Goal: Information Seeking & Learning: Learn about a topic

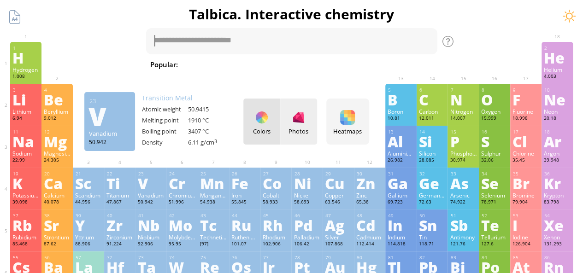
click at [306, 122] on div at bounding box center [298, 117] width 15 height 15
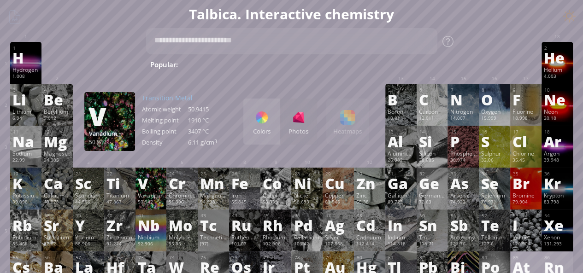
click at [261, 118] on div at bounding box center [261, 117] width 15 height 15
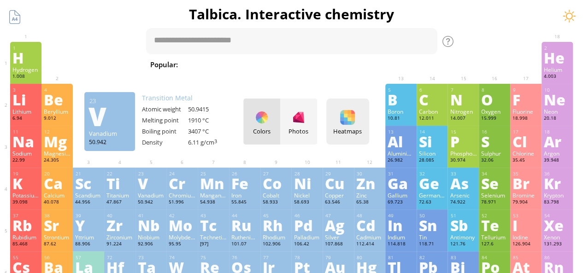
click at [353, 122] on div at bounding box center [347, 117] width 15 height 15
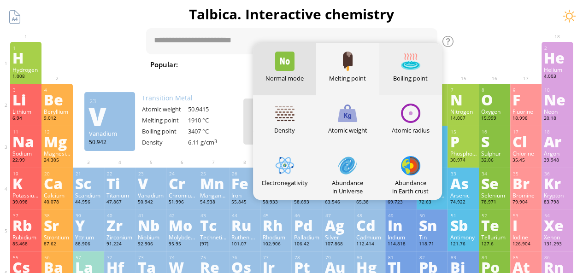
click at [412, 67] on div at bounding box center [410, 61] width 19 height 19
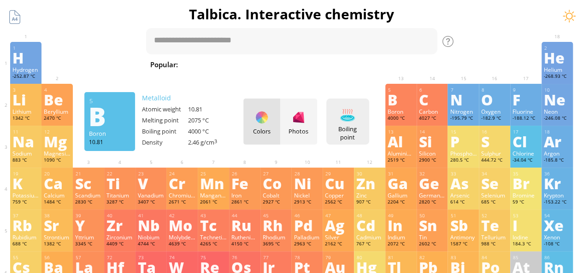
click at [351, 125] on div "Boiling point" at bounding box center [348, 133] width 38 height 17
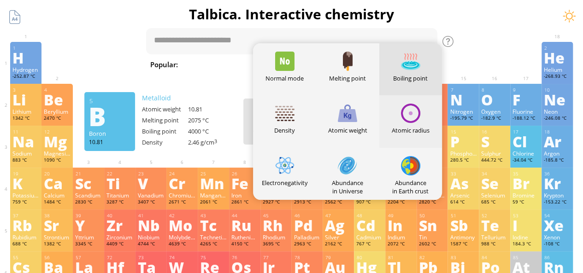
click at [412, 115] on div at bounding box center [410, 113] width 19 height 19
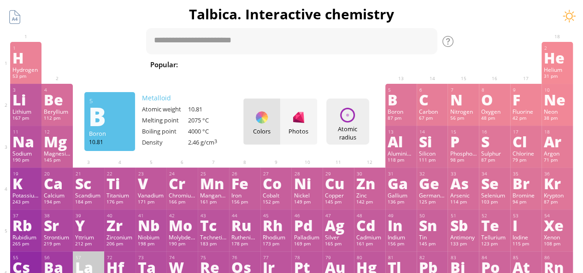
click at [340, 125] on div "Atomic radius" at bounding box center [348, 133] width 38 height 17
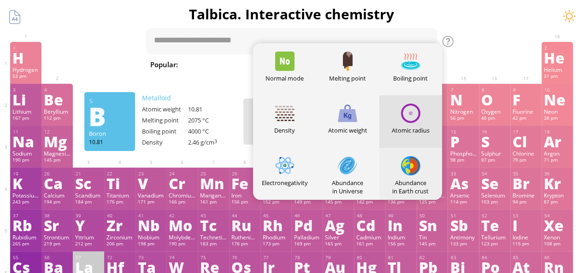
click at [411, 167] on div at bounding box center [410, 165] width 19 height 19
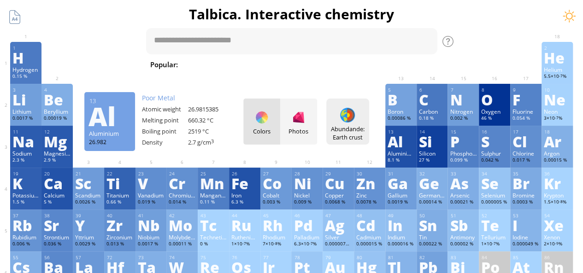
click at [353, 116] on div at bounding box center [347, 115] width 15 height 15
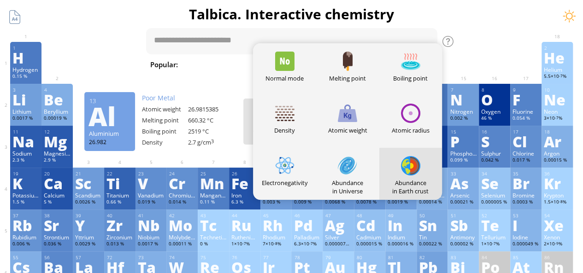
click at [420, 164] on div at bounding box center [410, 165] width 19 height 19
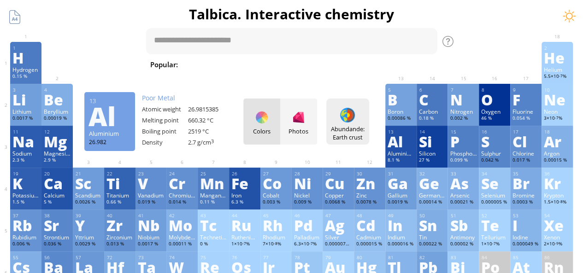
click at [352, 116] on div at bounding box center [347, 115] width 15 height 15
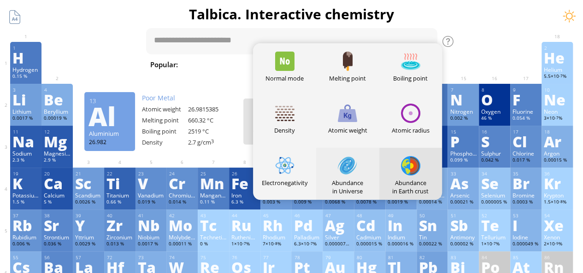
click at [357, 170] on div at bounding box center [347, 165] width 19 height 19
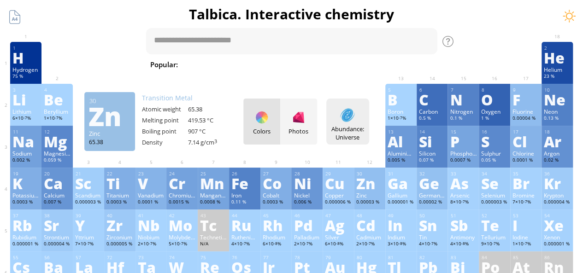
click at [346, 113] on div at bounding box center [347, 115] width 15 height 15
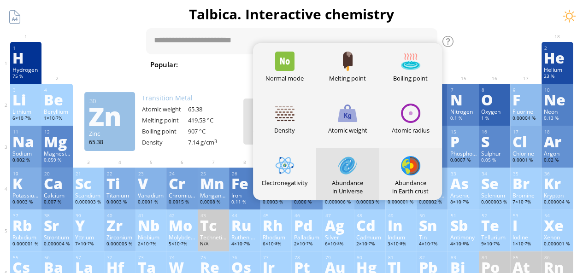
click at [414, 174] on div at bounding box center [410, 165] width 19 height 19
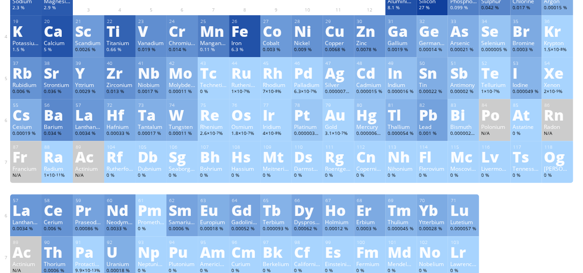
scroll to position [138, 0]
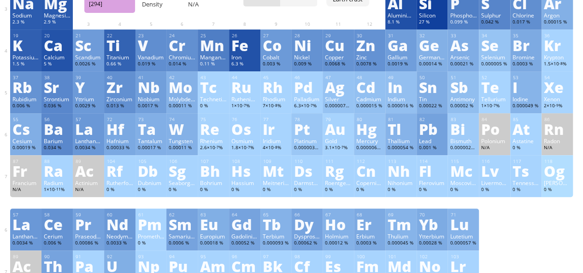
click at [564, 178] on div "Og" at bounding box center [557, 171] width 27 height 15
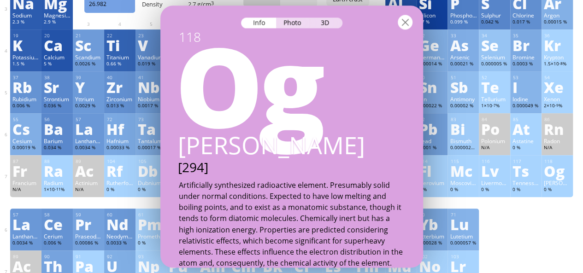
click at [403, 25] on div at bounding box center [405, 22] width 15 height 15
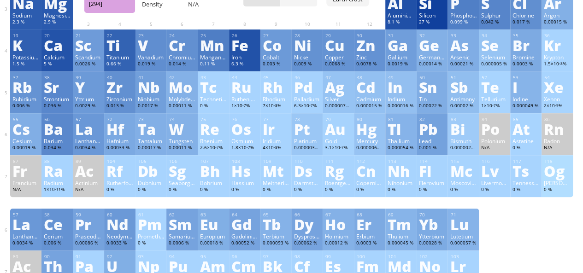
click at [558, 183] on div "[PERSON_NAME]" at bounding box center [557, 182] width 27 height 7
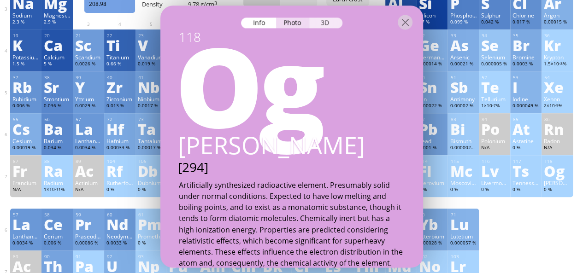
click at [333, 26] on div "3D" at bounding box center [325, 23] width 33 height 11
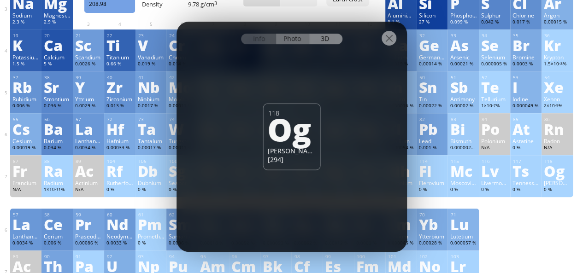
click at [292, 38] on div "Photo" at bounding box center [292, 39] width 33 height 11
click at [266, 35] on div "Info" at bounding box center [258, 39] width 35 height 11
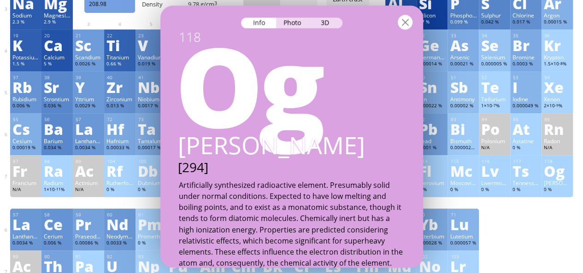
click at [400, 24] on div at bounding box center [405, 22] width 15 height 15
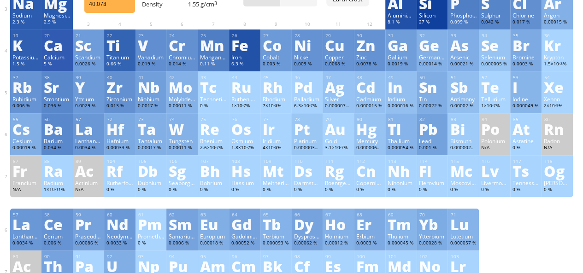
click at [59, 49] on div "Ca" at bounding box center [57, 45] width 27 height 15
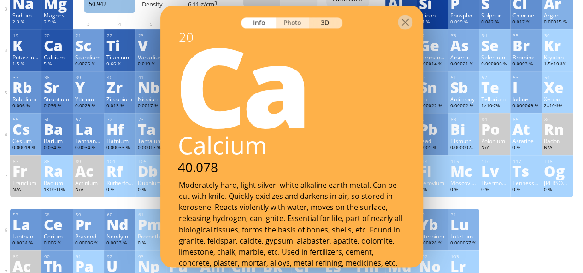
click at [297, 18] on div "Photo" at bounding box center [292, 23] width 33 height 11
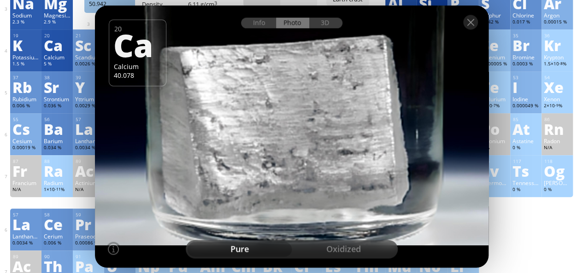
drag, startPoint x: 282, startPoint y: 154, endPoint x: 313, endPoint y: 79, distance: 81.0
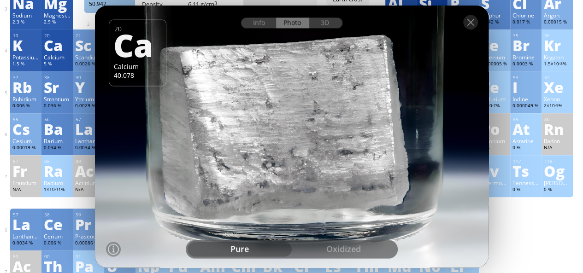
click at [312, 153] on div at bounding box center [292, 136] width 398 height 265
click at [325, 19] on div "3D" at bounding box center [325, 23] width 33 height 11
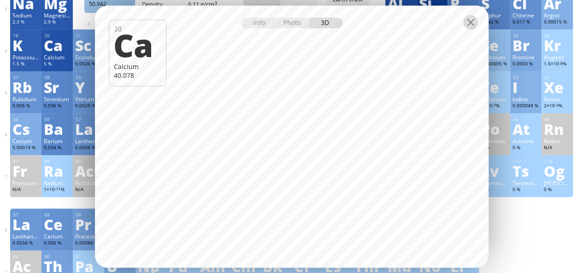
click at [473, 24] on div at bounding box center [470, 22] width 15 height 15
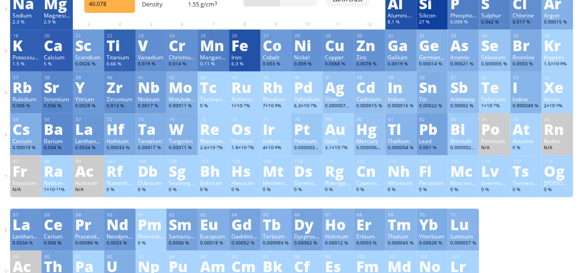
click at [51, 48] on div "Ca" at bounding box center [57, 45] width 27 height 15
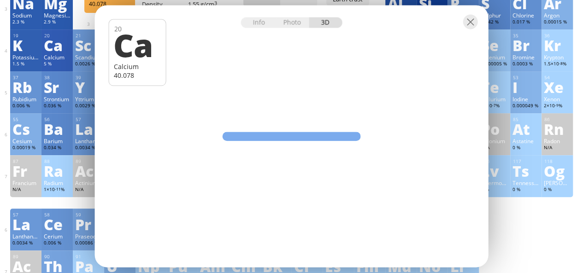
click at [24, 50] on div "K" at bounding box center [25, 45] width 27 height 15
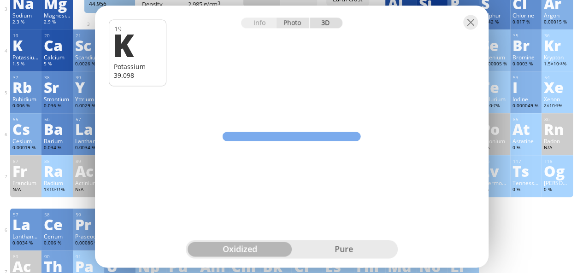
click at [298, 22] on div "Photo" at bounding box center [292, 23] width 33 height 11
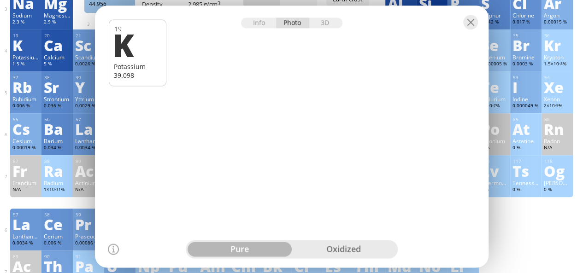
drag, startPoint x: 290, startPoint y: 102, endPoint x: 325, endPoint y: 92, distance: 36.3
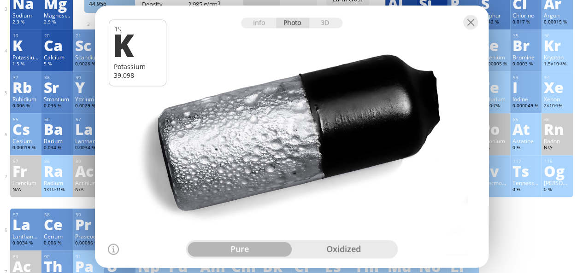
click at [325, 92] on div at bounding box center [292, 136] width 398 height 265
drag, startPoint x: 271, startPoint y: 134, endPoint x: 318, endPoint y: 78, distance: 72.6
click at [317, 106] on div at bounding box center [292, 136] width 398 height 265
click at [322, 23] on div "3D" at bounding box center [325, 23] width 33 height 11
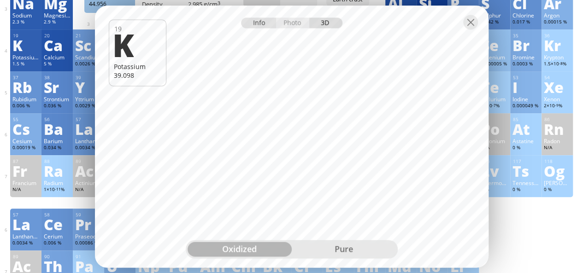
click at [261, 22] on div "Info" at bounding box center [258, 23] width 35 height 11
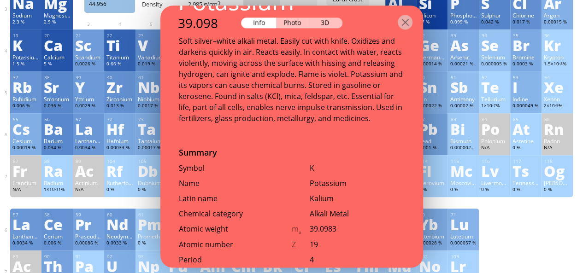
scroll to position [276, 0]
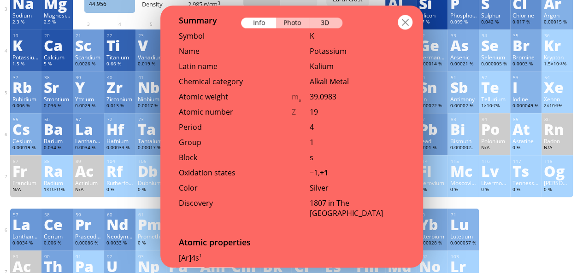
click at [405, 20] on div at bounding box center [405, 22] width 15 height 15
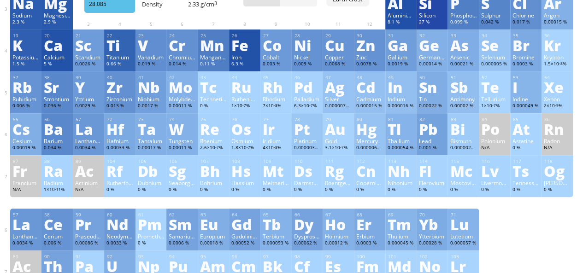
click at [428, 11] on div "Si" at bounding box center [432, 3] width 27 height 15
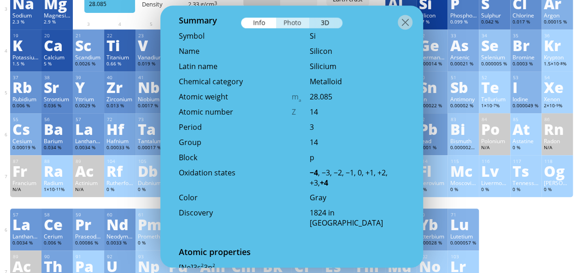
click at [298, 26] on div "Photo" at bounding box center [292, 23] width 33 height 11
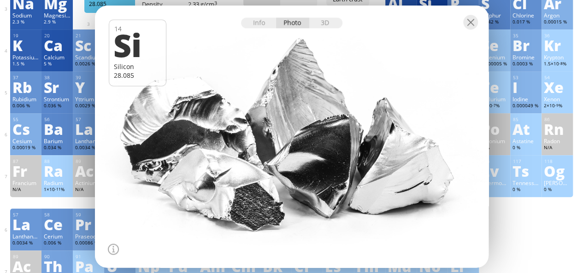
drag, startPoint x: 256, startPoint y: 139, endPoint x: 339, endPoint y: 36, distance: 132.0
click at [300, 118] on div at bounding box center [292, 136] width 398 height 265
click at [332, 23] on div "3D" at bounding box center [325, 23] width 33 height 11
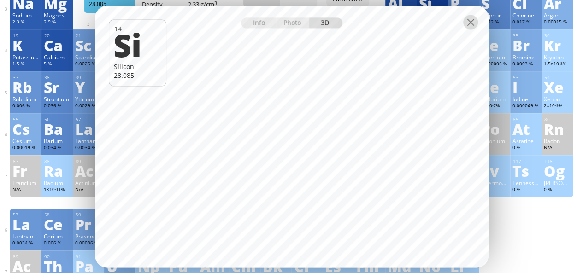
click at [476, 21] on div at bounding box center [470, 22] width 15 height 15
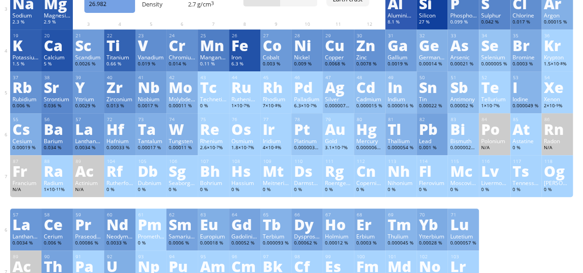
click at [408, 18] on div "Aluminium" at bounding box center [401, 15] width 27 height 7
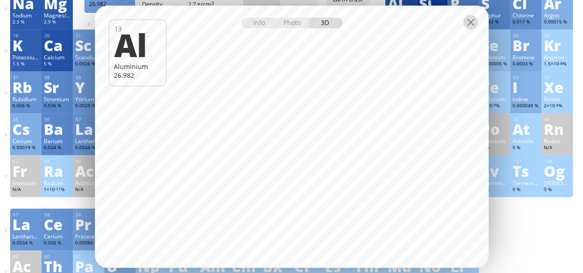
click at [472, 23] on div at bounding box center [470, 22] width 15 height 15
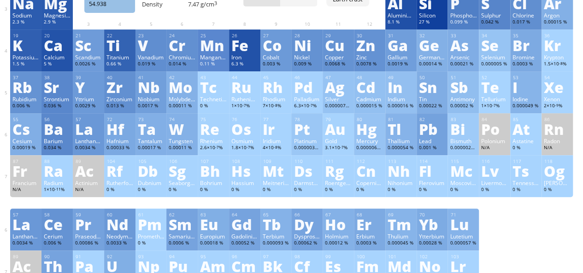
click at [223, 53] on div "Mn" at bounding box center [213, 45] width 27 height 15
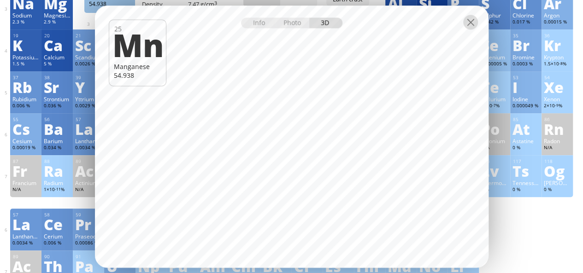
click at [469, 25] on div at bounding box center [470, 22] width 15 height 15
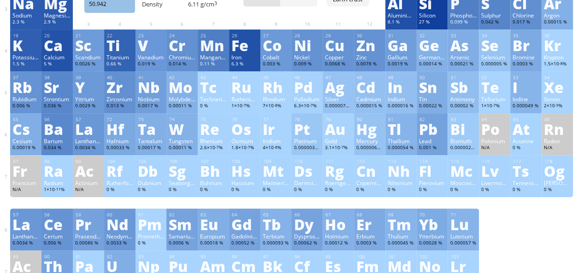
click at [163, 50] on div "V" at bounding box center [151, 45] width 27 height 15
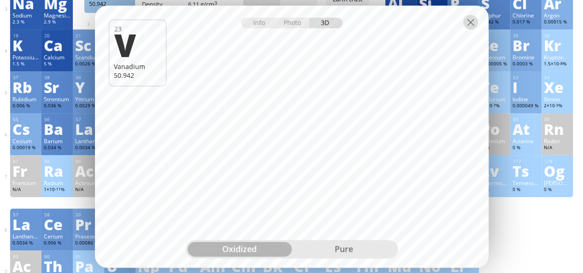
click at [472, 19] on div at bounding box center [470, 22] width 15 height 15
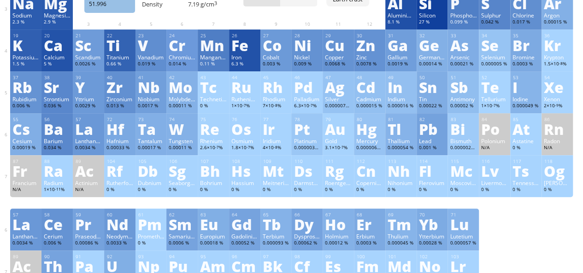
click at [187, 49] on div "Cr" at bounding box center [182, 45] width 27 height 15
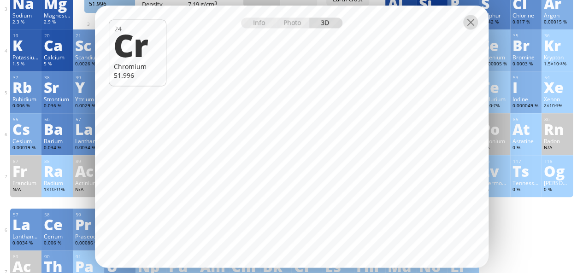
click at [467, 23] on div at bounding box center [470, 22] width 15 height 15
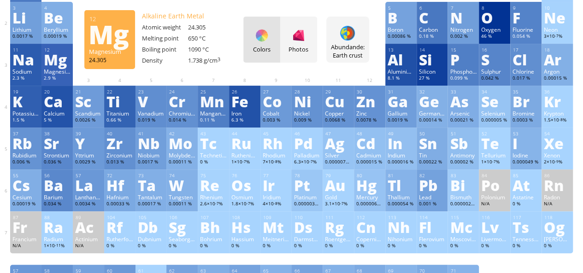
scroll to position [0, 0]
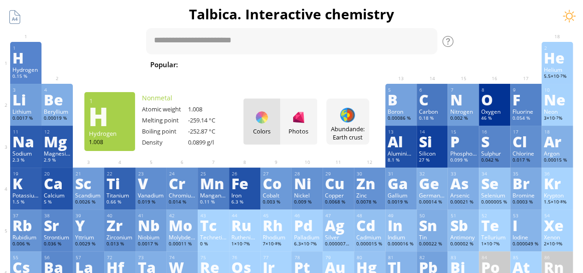
click at [29, 47] on div "1" at bounding box center [26, 48] width 26 height 6
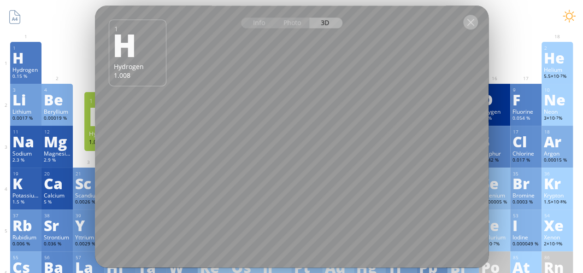
click at [467, 27] on div at bounding box center [470, 22] width 15 height 15
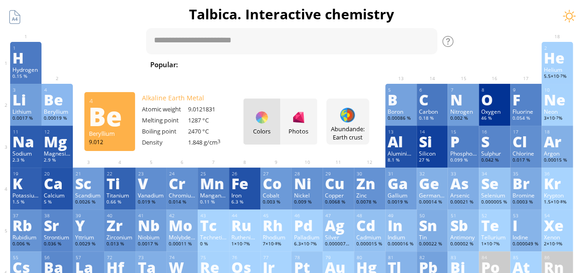
click at [61, 100] on div "Be" at bounding box center [57, 99] width 27 height 15
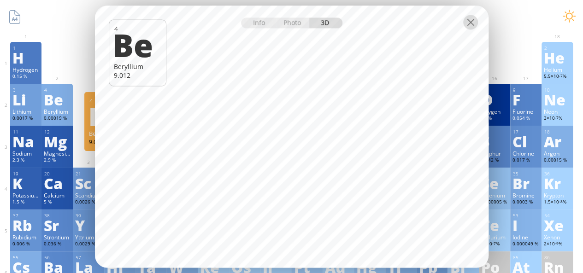
click at [468, 25] on div at bounding box center [470, 22] width 15 height 15
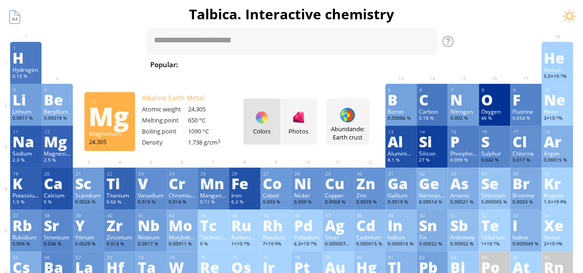
click at [54, 135] on div "Mg" at bounding box center [57, 141] width 27 height 15
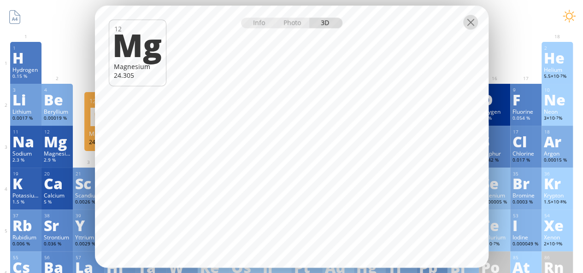
click at [471, 21] on div at bounding box center [470, 22] width 15 height 15
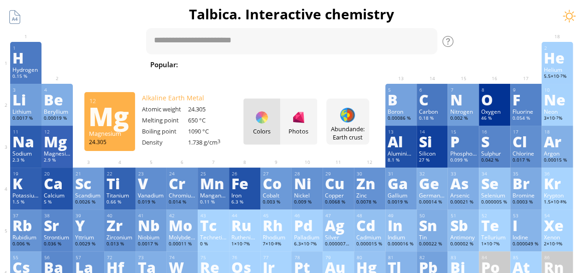
click at [58, 182] on div "Ca" at bounding box center [57, 183] width 27 height 15
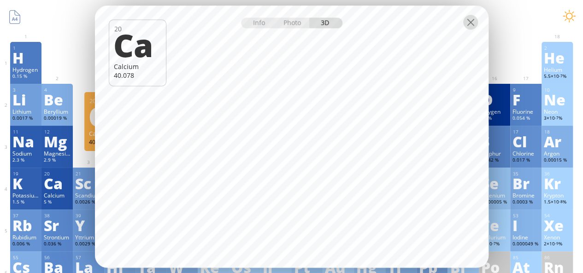
click at [475, 21] on div at bounding box center [470, 22] width 15 height 15
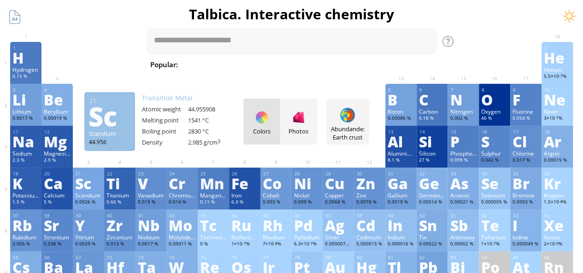
click at [86, 194] on div "Scandium" at bounding box center [88, 195] width 27 height 7
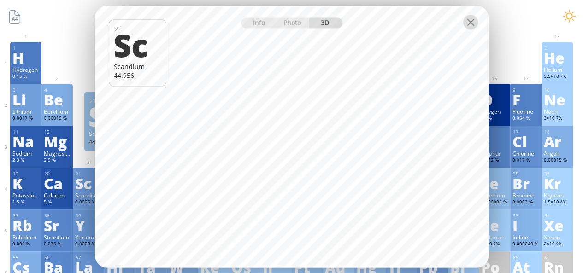
click at [476, 19] on div at bounding box center [470, 22] width 15 height 15
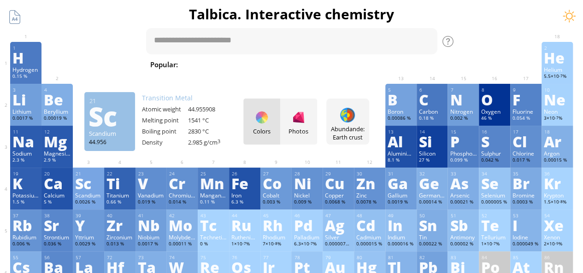
click at [123, 185] on div "Ti" at bounding box center [119, 183] width 27 height 15
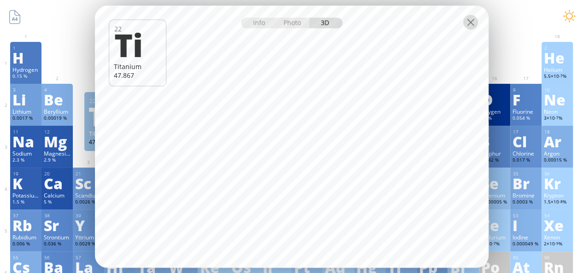
click at [470, 28] on div at bounding box center [470, 22] width 15 height 15
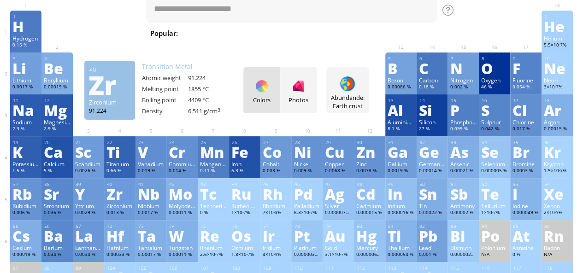
scroll to position [46, 0]
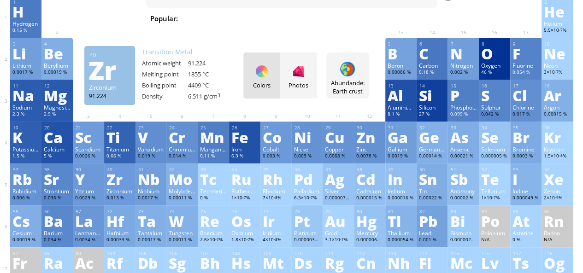
click at [122, 177] on div "Zr" at bounding box center [119, 179] width 27 height 15
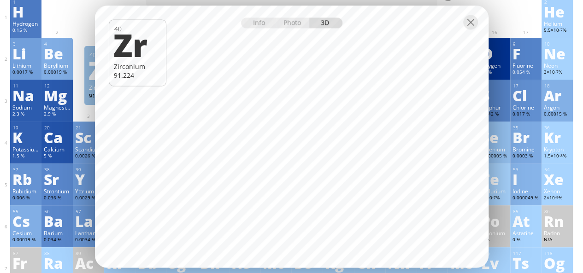
click at [478, 29] on div at bounding box center [292, 22] width 394 height 32
click at [468, 23] on div at bounding box center [470, 22] width 15 height 15
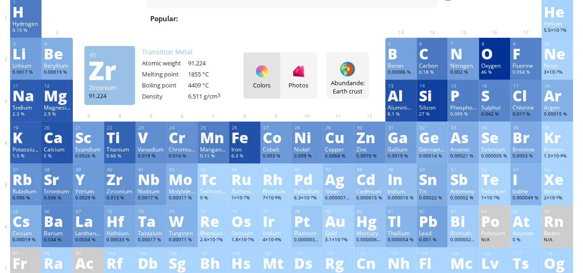
click at [495, 65] on div "Oxygen" at bounding box center [494, 65] width 27 height 7
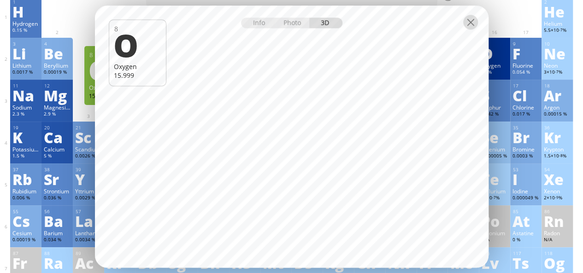
click at [471, 25] on div at bounding box center [470, 22] width 15 height 15
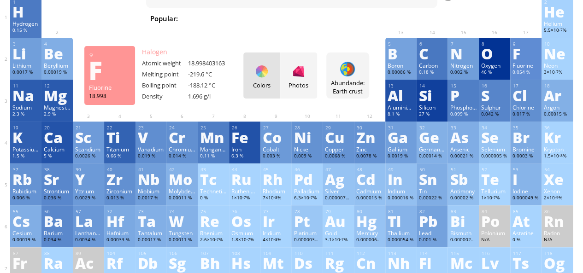
click at [532, 72] on div "0.054 %" at bounding box center [525, 72] width 27 height 7
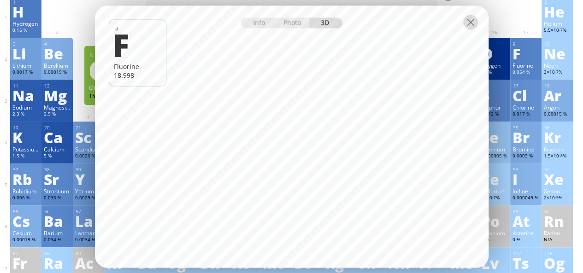
click at [469, 25] on div at bounding box center [470, 22] width 15 height 15
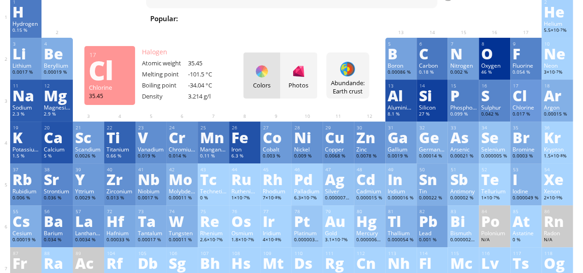
click at [533, 109] on div "Chlorine" at bounding box center [525, 107] width 27 height 7
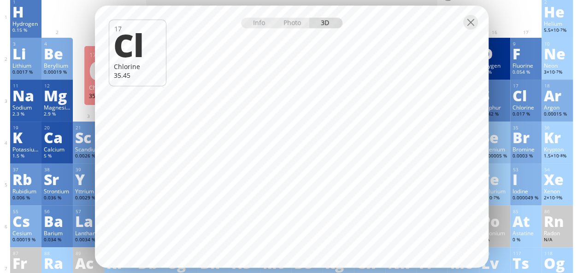
click at [473, 30] on div at bounding box center [292, 22] width 394 height 32
click at [471, 22] on div at bounding box center [470, 22] width 15 height 15
click at [468, 25] on div at bounding box center [470, 22] width 15 height 15
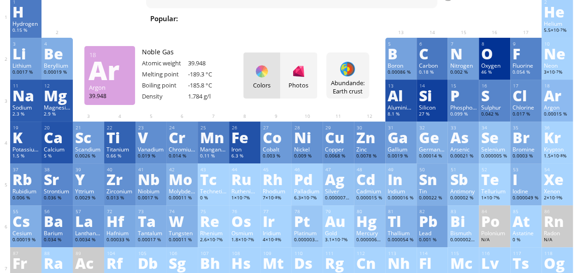
click at [560, 96] on div "Ar" at bounding box center [557, 95] width 27 height 15
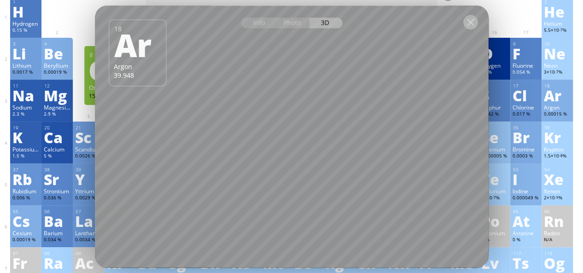
click at [475, 25] on div at bounding box center [470, 22] width 15 height 15
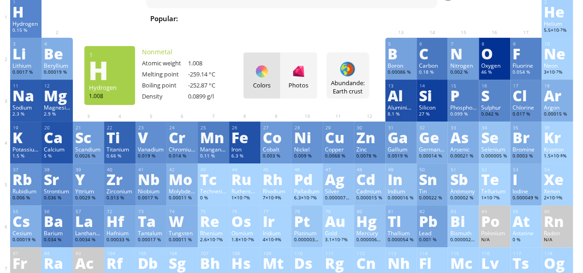
click at [31, 27] on div "Hydrogen" at bounding box center [25, 23] width 27 height 7
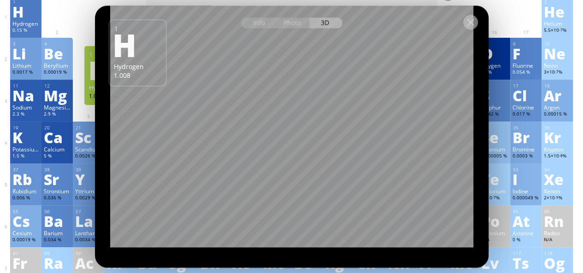
click at [467, 23] on div at bounding box center [470, 22] width 15 height 15
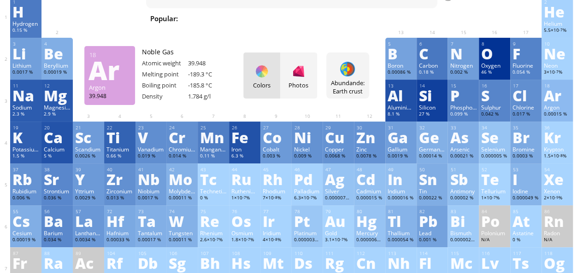
click at [567, 90] on div "Ar" at bounding box center [557, 95] width 27 height 15
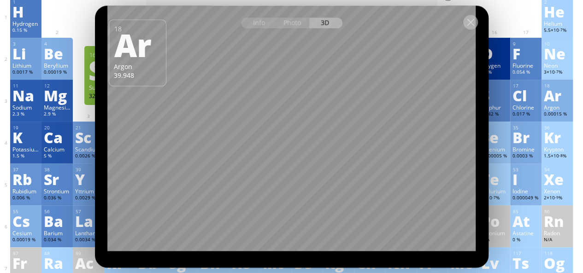
click at [464, 29] on div at bounding box center [470, 22] width 15 height 15
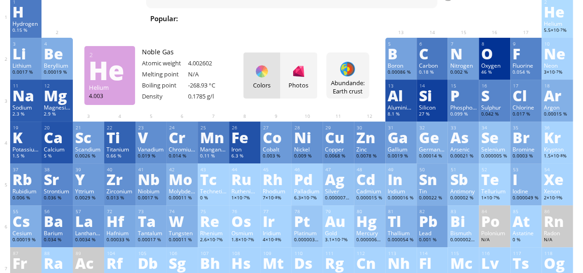
click at [557, 14] on div "He" at bounding box center [557, 11] width 27 height 15
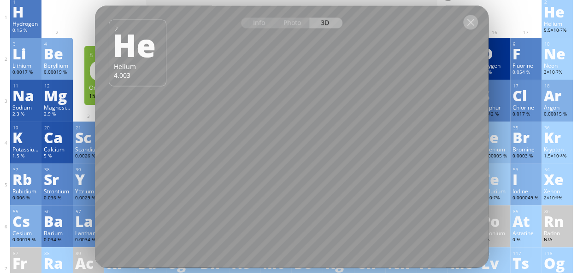
click at [467, 24] on div at bounding box center [470, 22] width 15 height 15
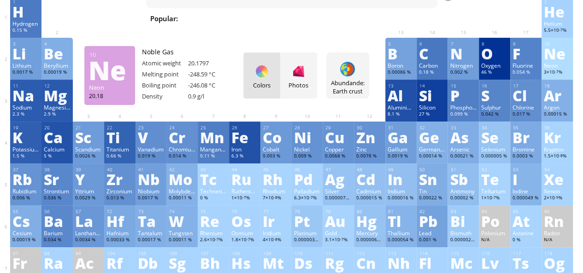
click at [566, 58] on div "Ne" at bounding box center [557, 53] width 27 height 15
click at [565, 60] on div "Ne" at bounding box center [557, 53] width 27 height 15
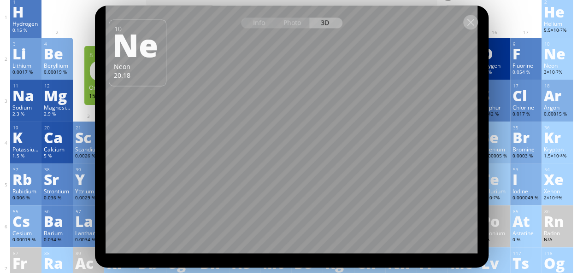
click at [470, 22] on div at bounding box center [470, 22] width 15 height 15
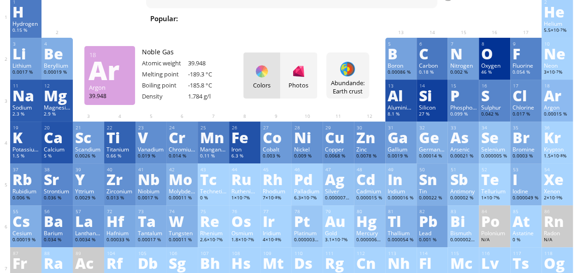
click at [570, 91] on div "Ar" at bounding box center [557, 95] width 27 height 15
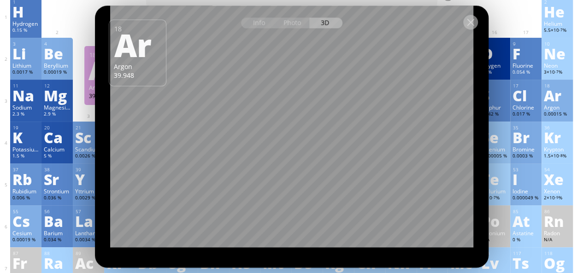
click at [465, 18] on div at bounding box center [470, 22] width 15 height 15
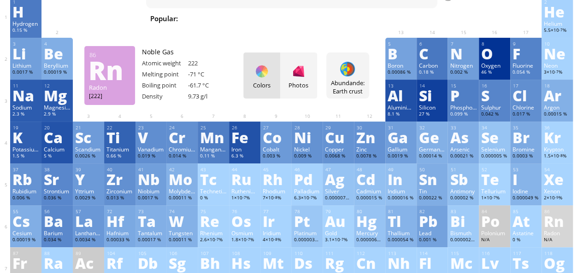
click at [550, 226] on div "Rn" at bounding box center [557, 221] width 27 height 15
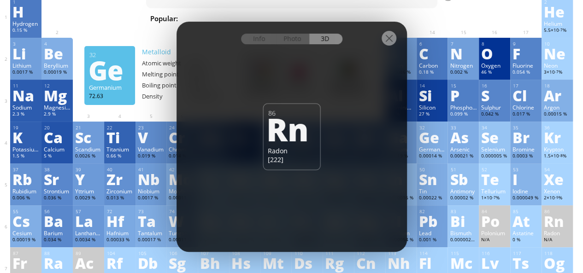
click at [386, 41] on div at bounding box center [389, 38] width 15 height 15
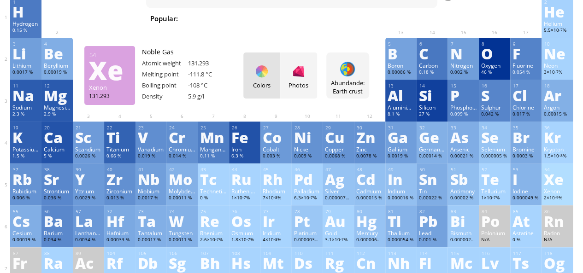
click at [566, 192] on div "Xenon" at bounding box center [557, 191] width 27 height 7
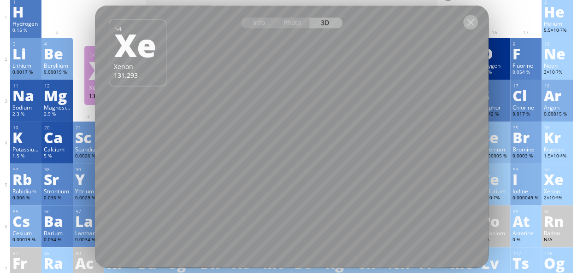
click at [469, 23] on div at bounding box center [470, 22] width 15 height 15
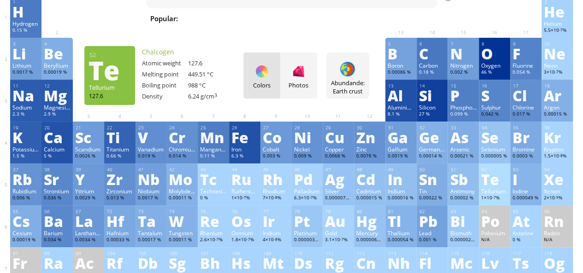
click at [500, 183] on div "Te" at bounding box center [494, 179] width 27 height 15
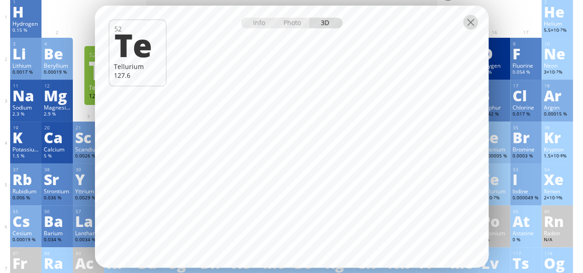
click at [464, 21] on div at bounding box center [470, 22] width 15 height 15
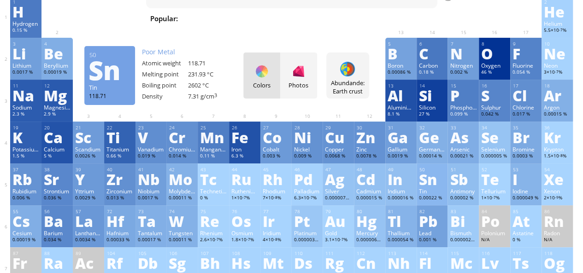
click at [430, 196] on div "0.00022 %" at bounding box center [432, 198] width 27 height 7
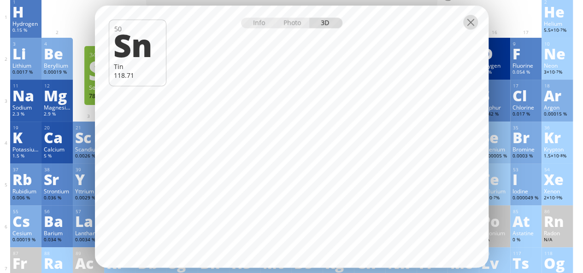
click at [469, 24] on div at bounding box center [470, 22] width 15 height 15
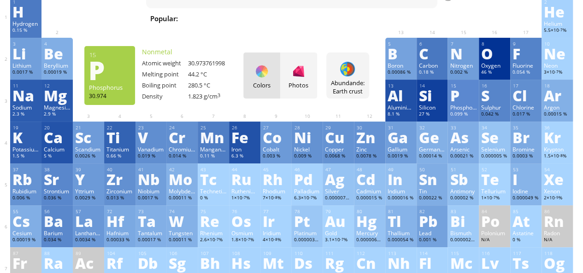
click at [463, 96] on div "P" at bounding box center [463, 95] width 27 height 15
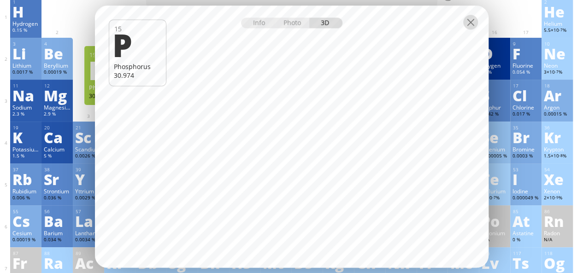
click at [471, 24] on div at bounding box center [470, 22] width 15 height 15
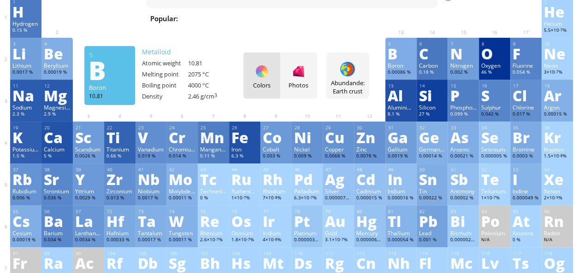
click at [399, 53] on div "B" at bounding box center [401, 53] width 27 height 15
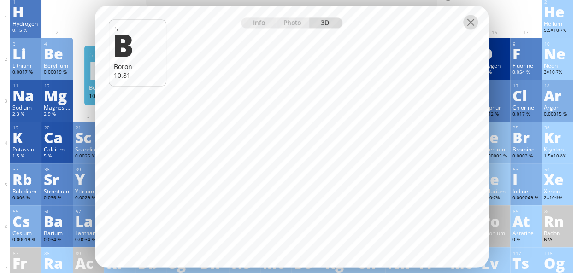
click at [473, 24] on div at bounding box center [470, 22] width 15 height 15
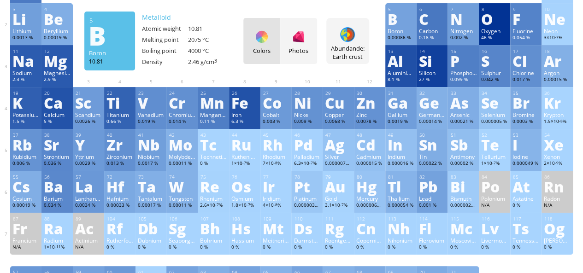
scroll to position [55, 0]
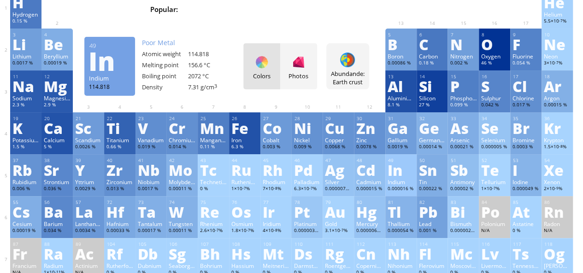
click at [391, 176] on div "49 In Indium 0.000016 % −5, −2, −1, 0, +1, +2, +3 −5, −2, −1, 0, +1, +2, +3 156…" at bounding box center [400, 175] width 31 height 42
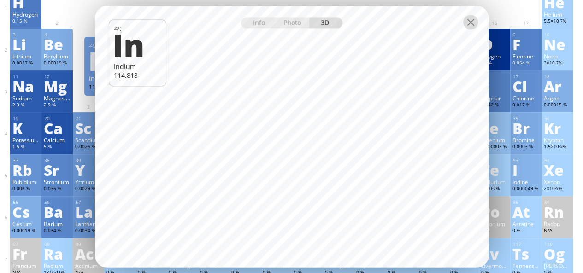
click at [468, 24] on div at bounding box center [470, 22] width 15 height 15
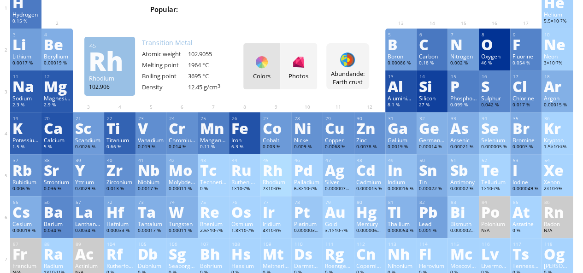
click at [277, 174] on div "Rh" at bounding box center [276, 170] width 27 height 15
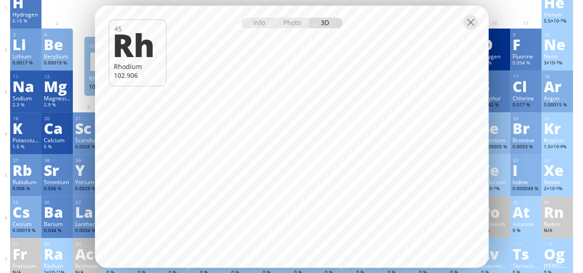
click at [472, 13] on div at bounding box center [292, 22] width 394 height 32
click at [472, 23] on div at bounding box center [470, 22] width 15 height 15
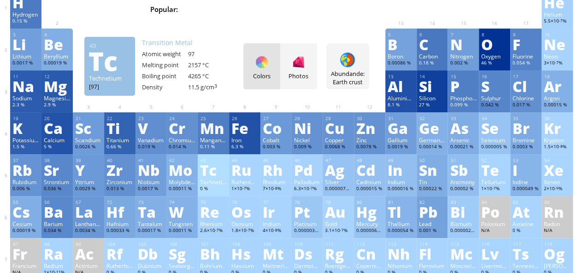
click at [221, 176] on div "Tc" at bounding box center [213, 170] width 27 height 15
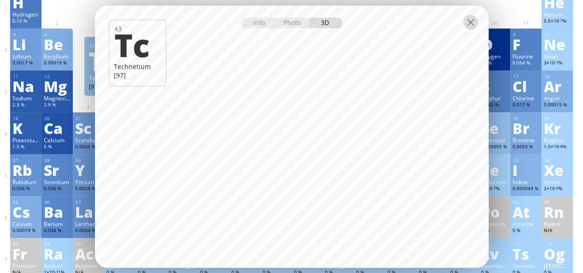
click at [473, 25] on div at bounding box center [470, 22] width 15 height 15
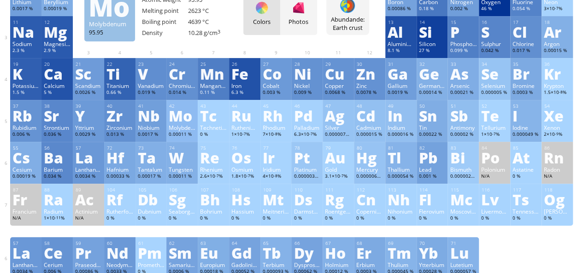
scroll to position [147, 0]
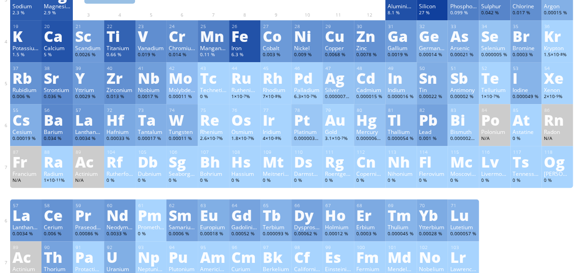
click at [184, 78] on div "Mo" at bounding box center [182, 78] width 27 height 15
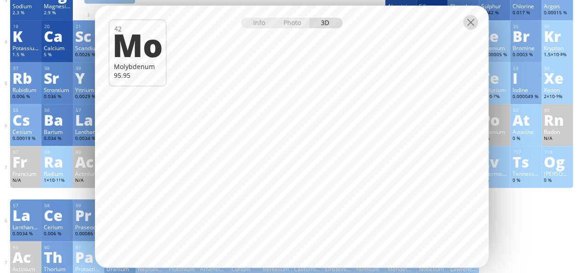
click at [470, 24] on div at bounding box center [470, 22] width 15 height 15
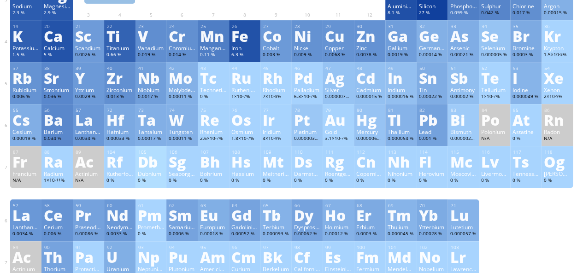
click at [147, 176] on div "Dubnium" at bounding box center [151, 173] width 27 height 7
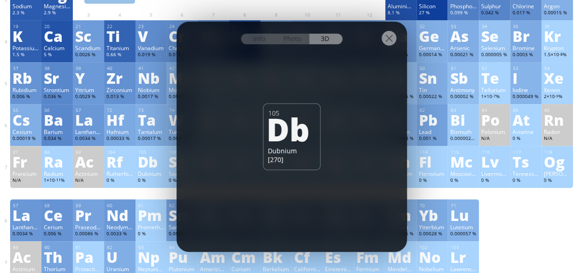
click at [291, 49] on div at bounding box center [291, 38] width 230 height 32
click at [297, 38] on div "Photo" at bounding box center [292, 39] width 33 height 11
click at [255, 35] on div "Info" at bounding box center [258, 39] width 35 height 11
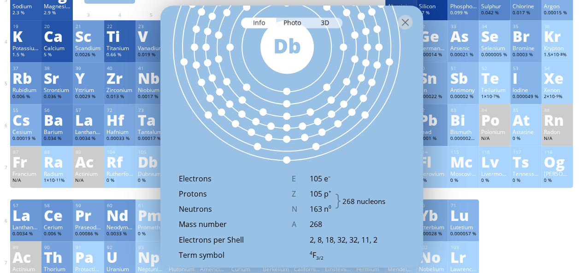
drag, startPoint x: 307, startPoint y: 106, endPoint x: 328, endPoint y: 119, distance: 24.9
click at [328, 119] on div at bounding box center [287, 47] width 226 height 226
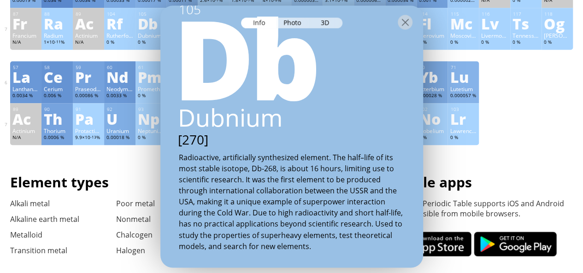
scroll to position [46, 0]
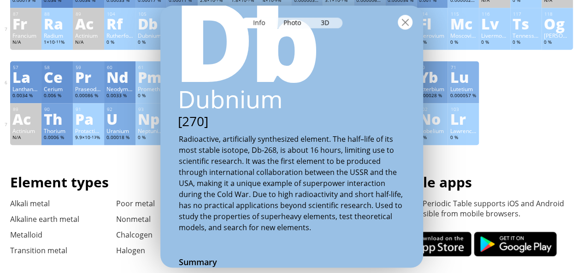
click at [402, 24] on div at bounding box center [405, 22] width 15 height 15
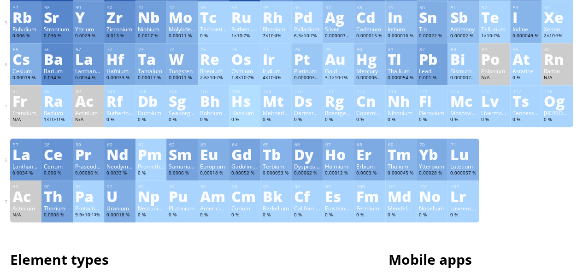
scroll to position [194, 0]
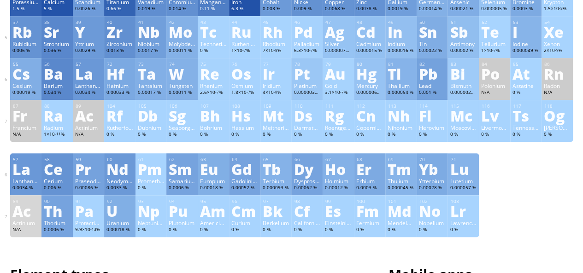
click at [30, 212] on div "Ac" at bounding box center [25, 211] width 27 height 15
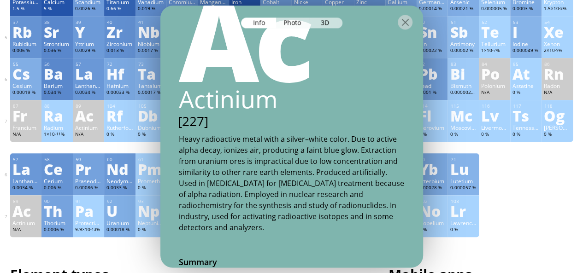
drag, startPoint x: 407, startPoint y: 25, endPoint x: 401, endPoint y: 31, distance: 8.8
click at [407, 25] on div at bounding box center [405, 22] width 15 height 15
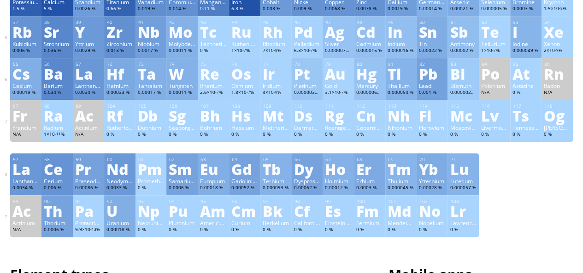
click at [119, 211] on div "U" at bounding box center [119, 211] width 27 height 15
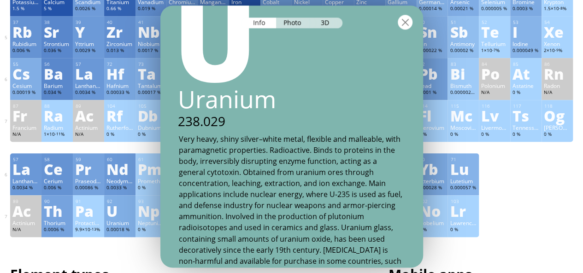
click at [406, 24] on div at bounding box center [405, 22] width 15 height 15
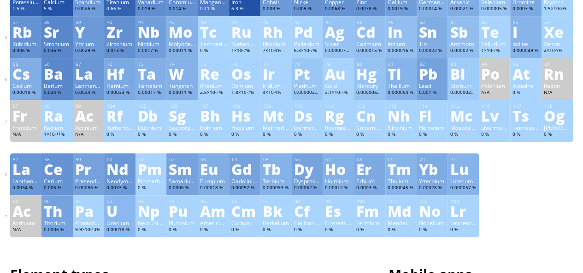
click at [122, 218] on div "U" at bounding box center [119, 211] width 27 height 15
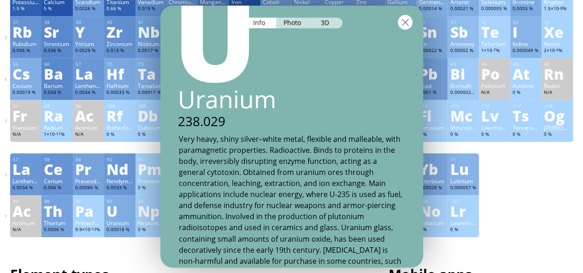
click at [406, 20] on div at bounding box center [405, 22] width 15 height 15
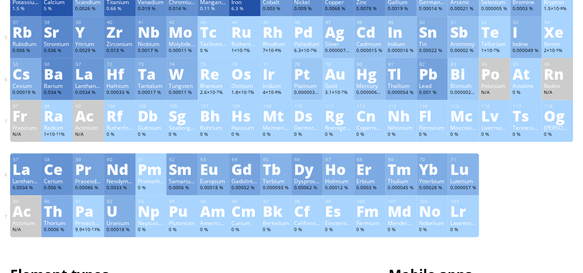
click at [52, 212] on div "Th" at bounding box center [57, 211] width 27 height 15
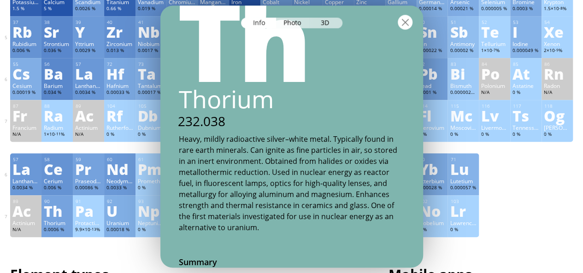
click at [406, 27] on div at bounding box center [405, 22] width 15 height 15
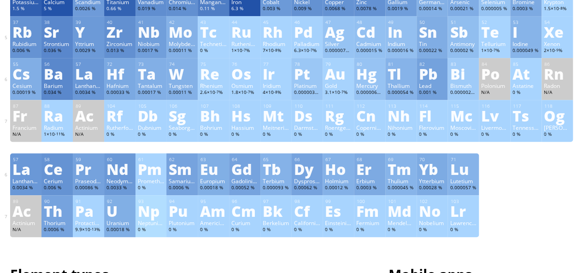
click at [150, 218] on div "Np" at bounding box center [151, 211] width 27 height 15
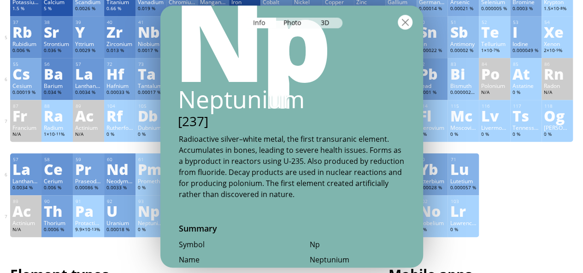
click at [405, 25] on div at bounding box center [405, 22] width 15 height 15
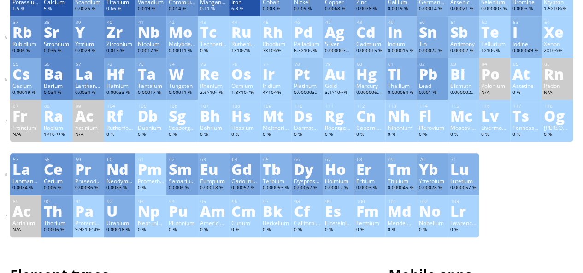
click at [286, 225] on div "Berkelium" at bounding box center [276, 222] width 27 height 7
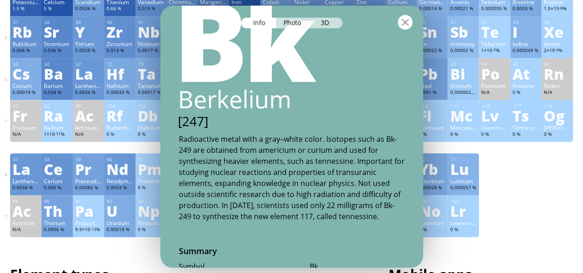
click at [407, 27] on div at bounding box center [405, 22] width 15 height 15
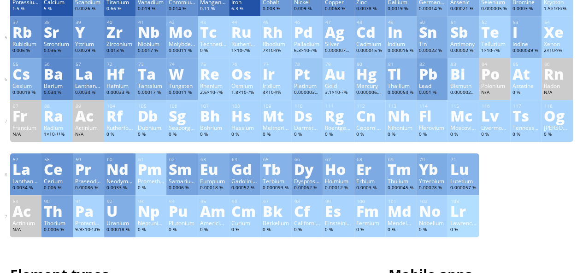
click at [464, 218] on div "Lr" at bounding box center [463, 211] width 27 height 15
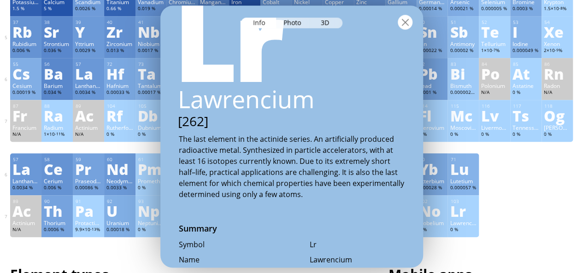
click at [403, 23] on div at bounding box center [405, 22] width 15 height 15
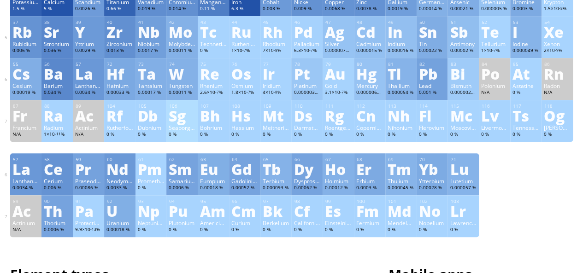
click at [182, 123] on div "Sg" at bounding box center [182, 115] width 27 height 15
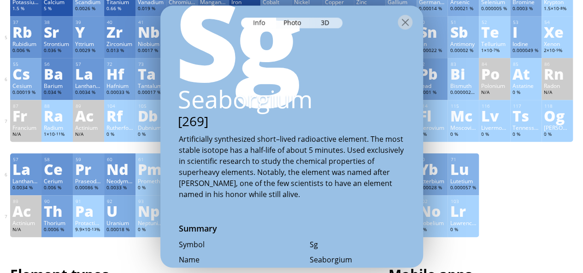
click at [411, 19] on div at bounding box center [405, 22] width 15 height 15
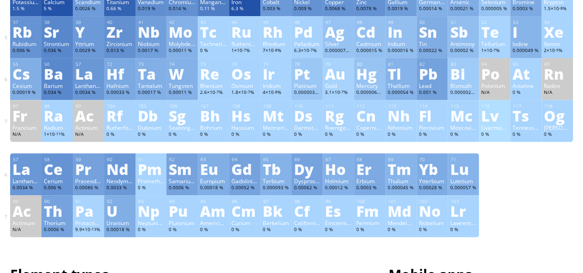
click at [487, 133] on div "0 %" at bounding box center [494, 134] width 27 height 7
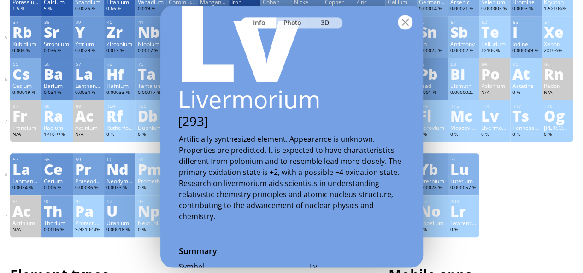
click at [411, 26] on div at bounding box center [405, 22] width 15 height 15
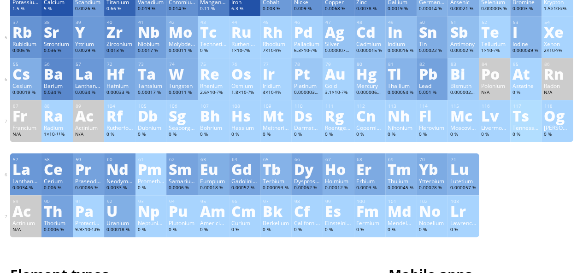
click at [561, 123] on div "Og" at bounding box center [557, 115] width 27 height 15
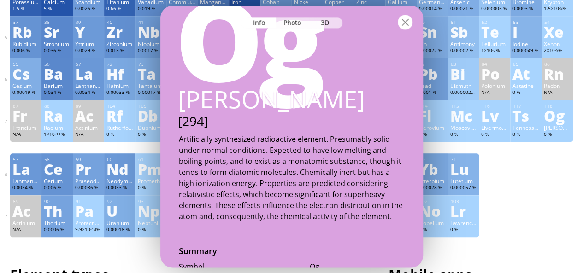
click at [408, 24] on div at bounding box center [405, 22] width 15 height 15
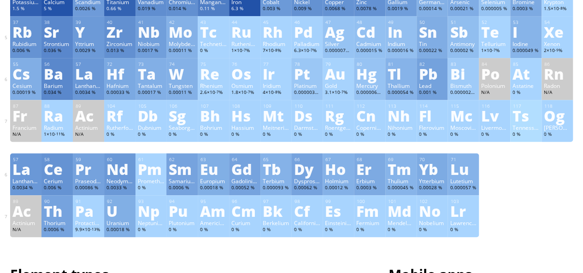
click at [535, 116] on div "Ts" at bounding box center [525, 115] width 27 height 15
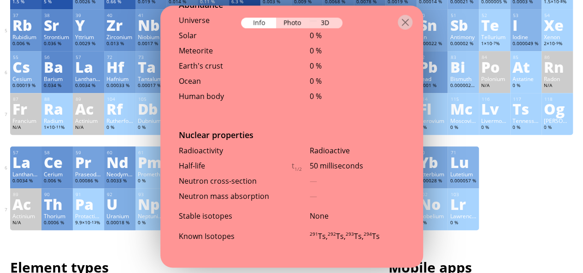
scroll to position [240, 0]
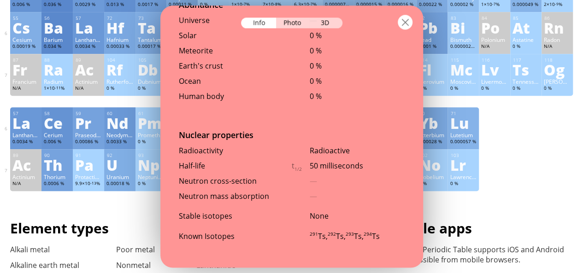
click at [406, 23] on div at bounding box center [405, 22] width 15 height 15
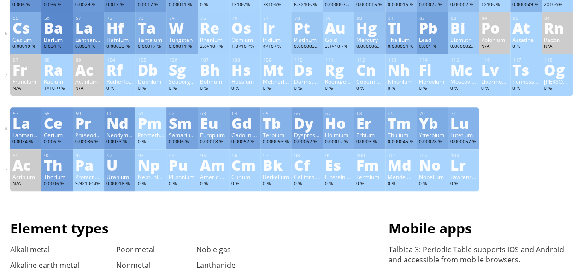
click at [86, 72] on div "Ac" at bounding box center [88, 69] width 27 height 15
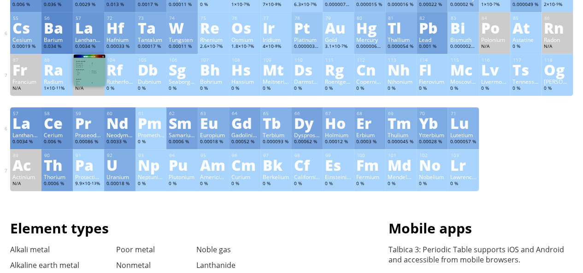
scroll to position [2033, 0]
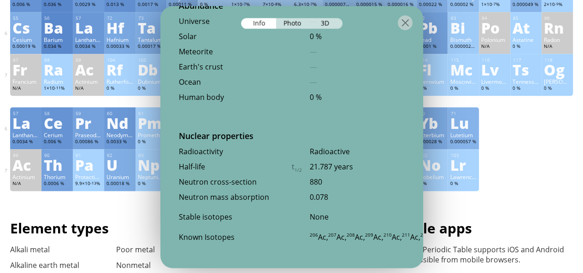
click at [329, 17] on div at bounding box center [291, 22] width 263 height 32
click at [323, 26] on div "3D" at bounding box center [325, 23] width 33 height 11
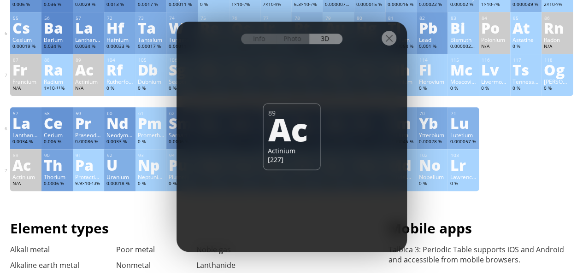
click at [393, 38] on div at bounding box center [389, 38] width 15 height 15
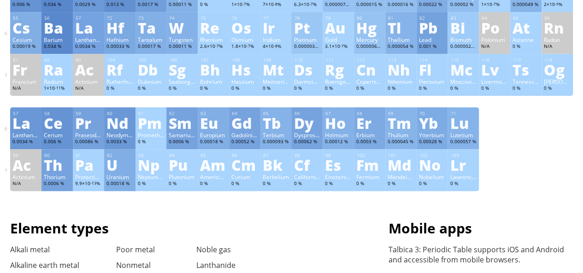
click at [46, 31] on div "Ba" at bounding box center [57, 27] width 27 height 15
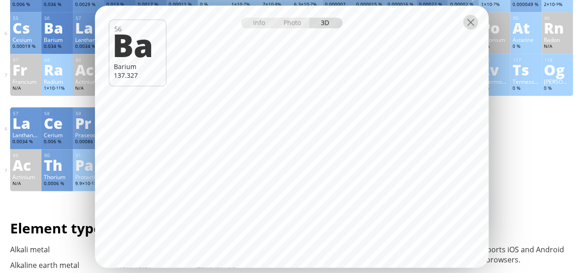
click at [465, 23] on div at bounding box center [470, 22] width 15 height 15
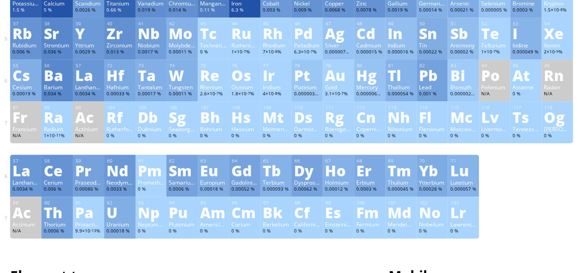
scroll to position [147, 0]
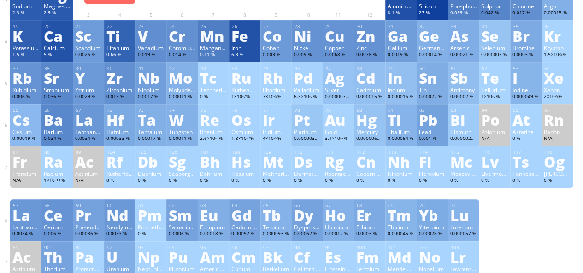
click at [30, 122] on div "Cs" at bounding box center [25, 119] width 27 height 15
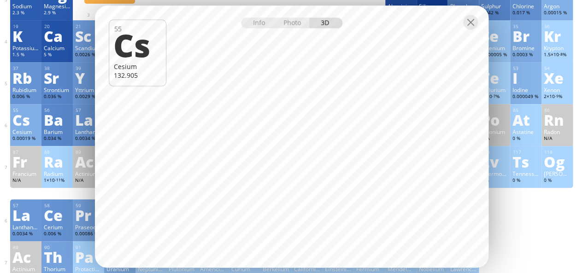
click at [467, 29] on div at bounding box center [292, 22] width 394 height 32
click at [473, 23] on div at bounding box center [470, 22] width 15 height 15
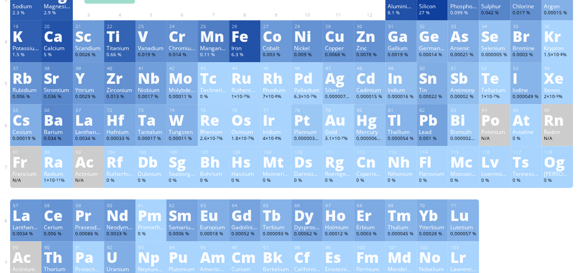
click at [98, 122] on div "La" at bounding box center [88, 119] width 27 height 15
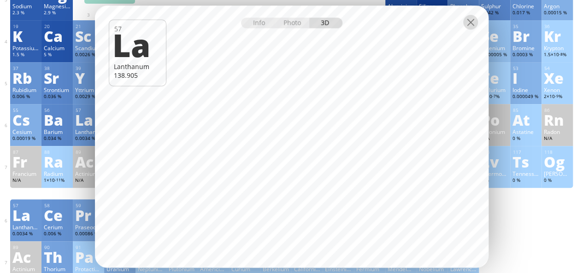
click at [469, 26] on div at bounding box center [470, 22] width 15 height 15
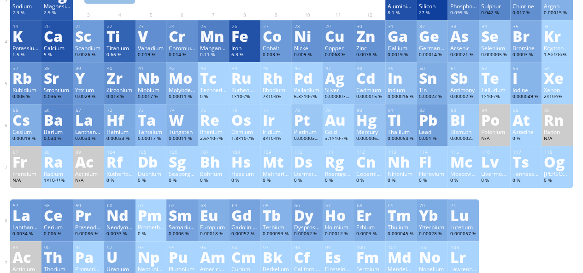
click at [147, 127] on div "Ta" at bounding box center [151, 119] width 27 height 15
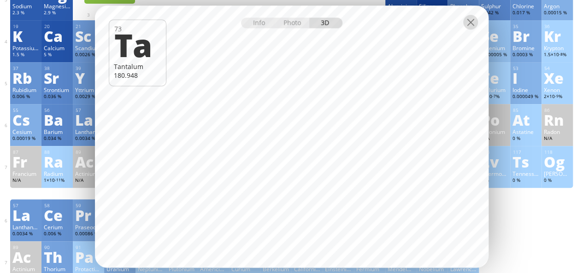
click at [472, 23] on div at bounding box center [470, 22] width 15 height 15
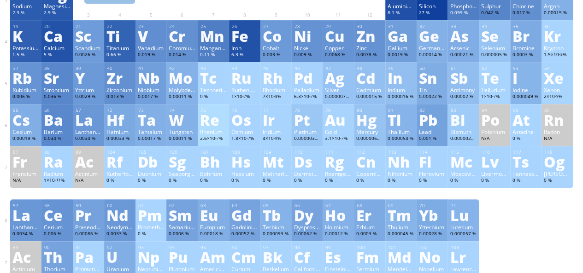
click at [206, 127] on div "Re" at bounding box center [213, 119] width 27 height 15
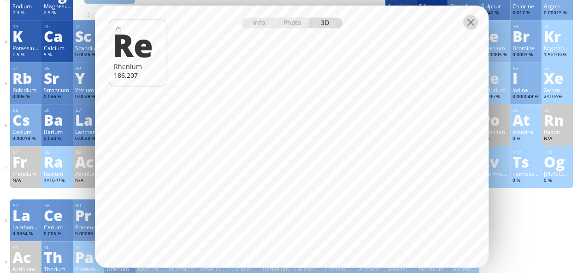
click at [467, 22] on div at bounding box center [470, 22] width 15 height 15
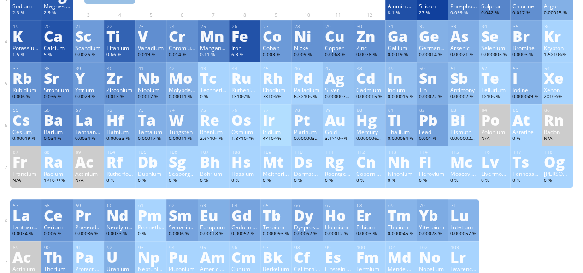
click at [276, 123] on div "Ir" at bounding box center [276, 119] width 27 height 15
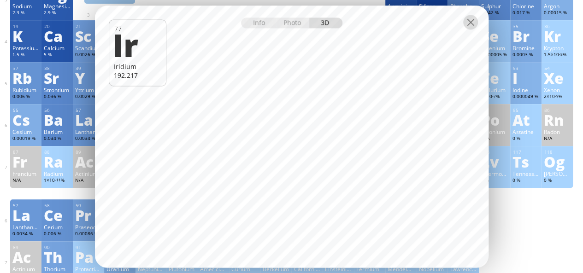
click at [470, 23] on div at bounding box center [470, 22] width 15 height 15
